Goal: Task Accomplishment & Management: Use online tool/utility

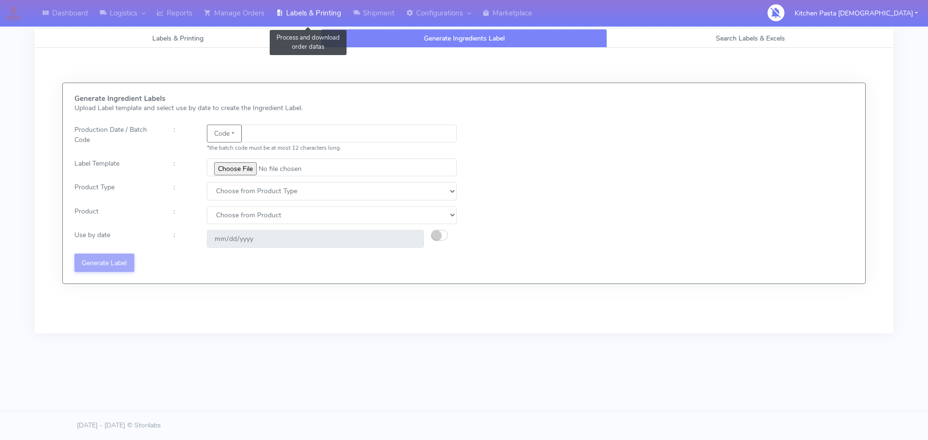
click at [302, 12] on link "Labels & Printing" at bounding box center [308, 13] width 77 height 27
click at [249, 141] on input "text" at bounding box center [349, 134] width 215 height 18
type input "25241"
click at [242, 169] on input "file" at bounding box center [332, 168] width 250 height 18
type input "C:\fakepath\Aubergine Parmigiana 350g.jpg"
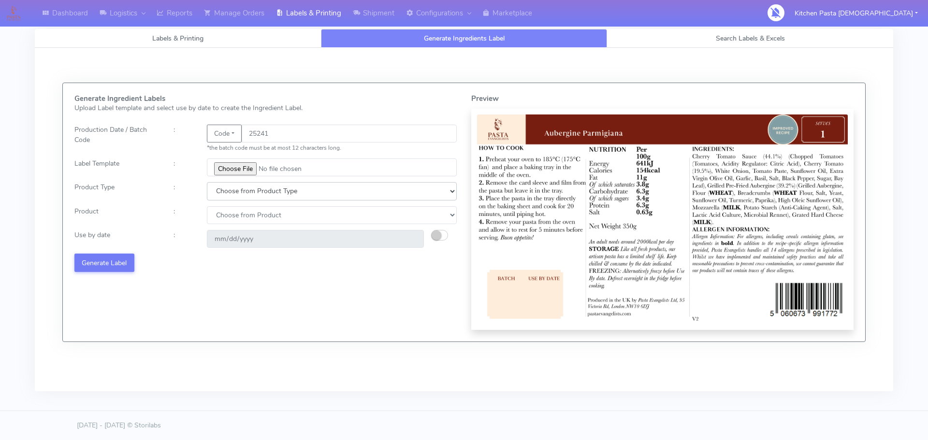
click at [277, 193] on select "Choose from Product Type ECOM ERETAIL CIRCULAR CIRC_DESERTS LASAGNE" at bounding box center [332, 191] width 250 height 18
select select "4"
click at [207, 182] on select "Choose from Product Type ECOM ERETAIL CIRCULAR CIRC_DESERTS LASAGNE" at bounding box center [332, 191] width 250 height 18
click at [263, 216] on select "Choose from Product LASAGNE" at bounding box center [332, 215] width 250 height 18
select select "0"
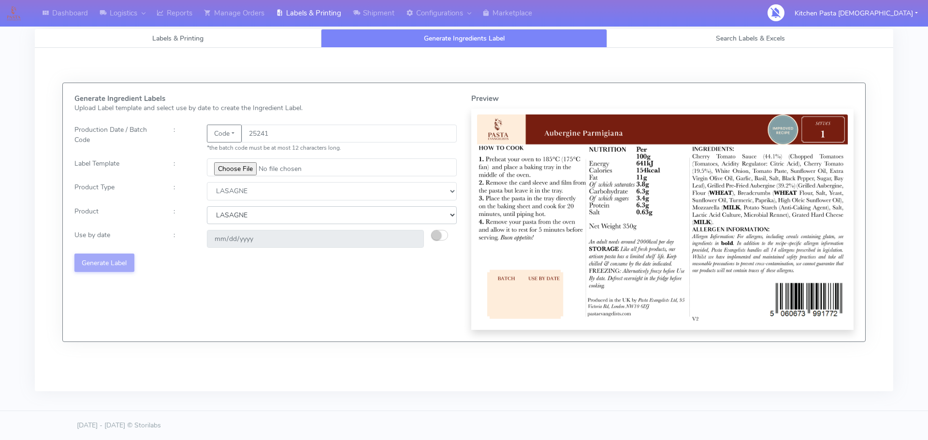
click at [207, 206] on select "Choose from Product LASAGNE" at bounding box center [332, 215] width 250 height 18
type input "[DATE]"
click at [128, 263] on button "Generate Label" at bounding box center [104, 263] width 60 height 18
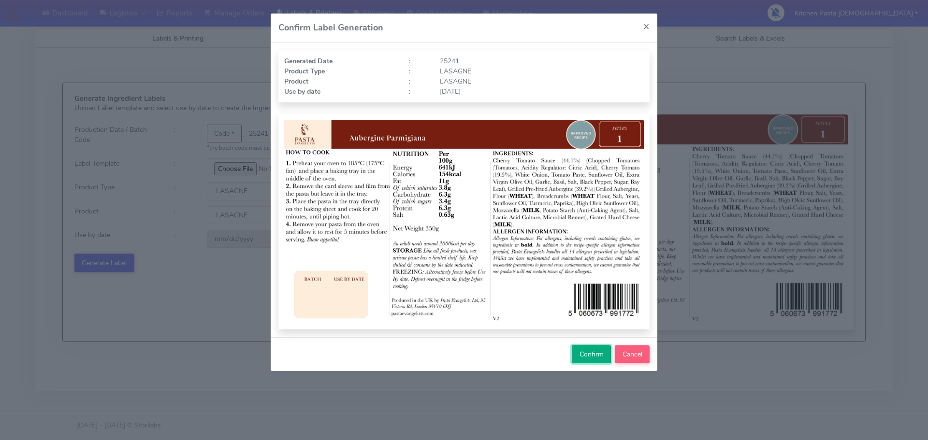
click at [584, 353] on span "Confirm" at bounding box center [592, 354] width 24 height 9
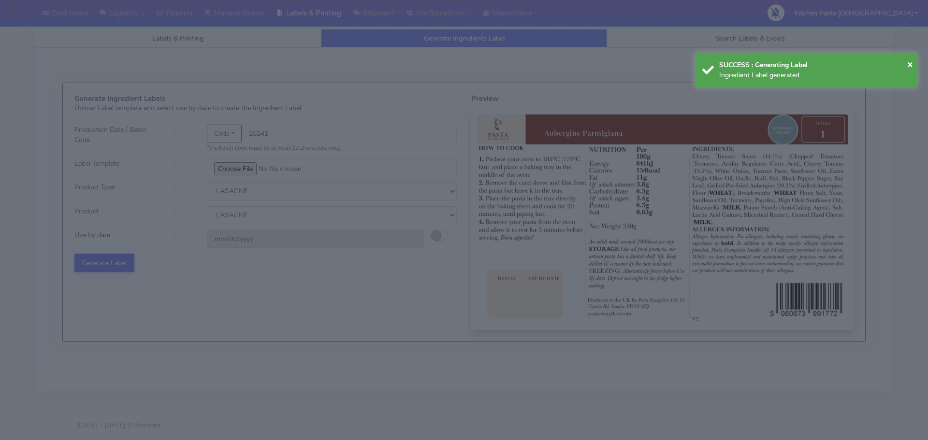
select select
